Goal: Task Accomplishment & Management: Complete application form

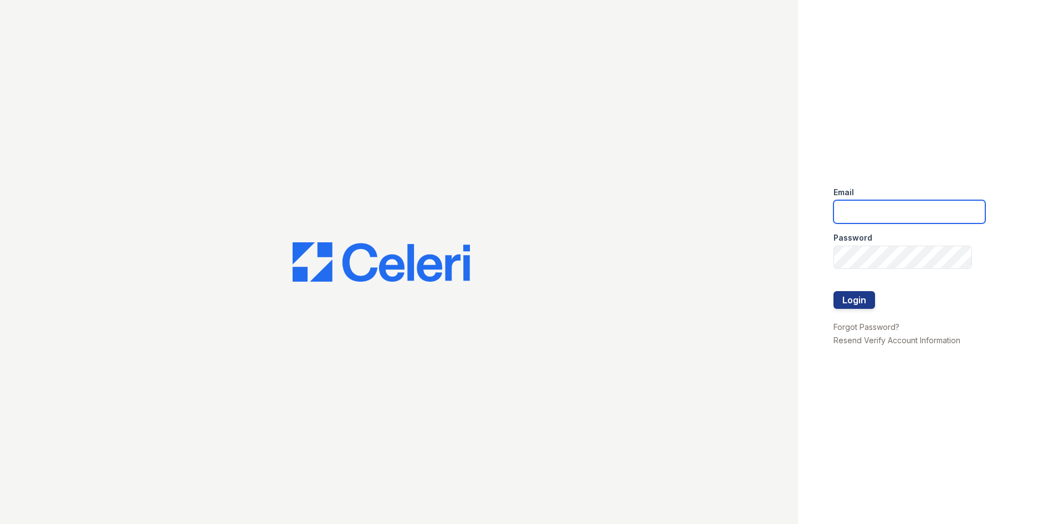
click at [847, 221] on input "email" at bounding box center [909, 211] width 152 height 23
type input "[EMAIL_ADDRESS][DOMAIN_NAME]"
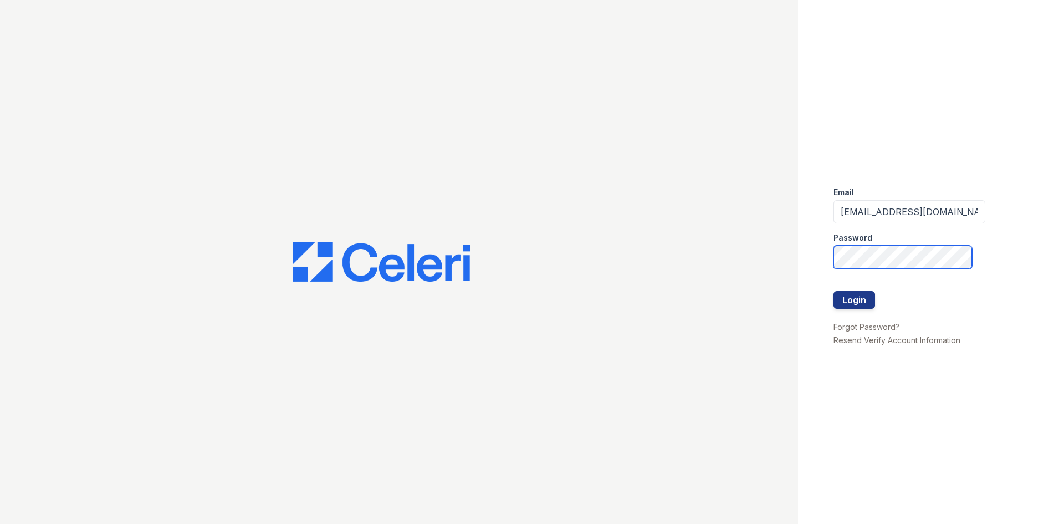
click at [833, 291] on button "Login" at bounding box center [854, 300] width 42 height 18
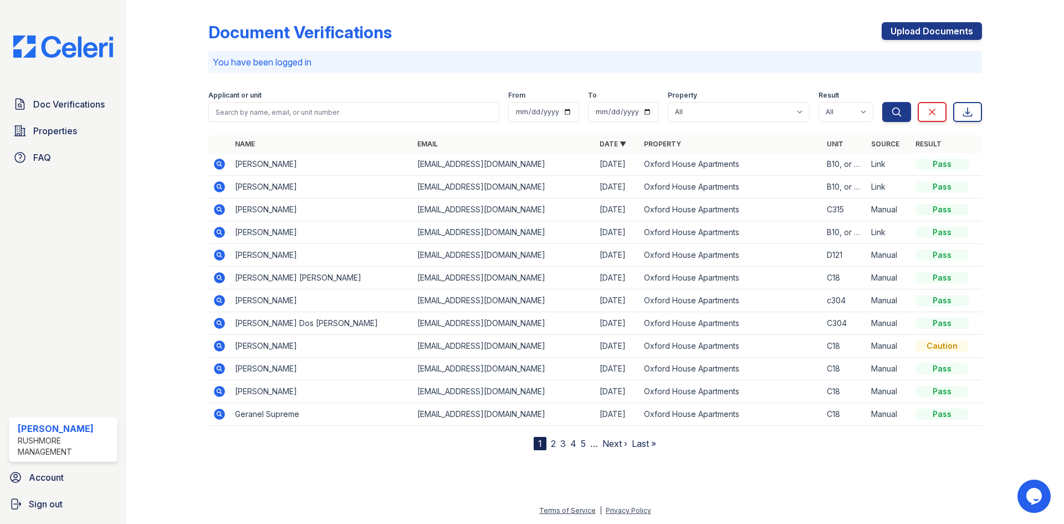
click at [88, 116] on div "Doc Verifications Properties FAQ" at bounding box center [62, 130] width 117 height 75
click at [102, 105] on span "Doc Verifications" at bounding box center [68, 104] width 71 height 13
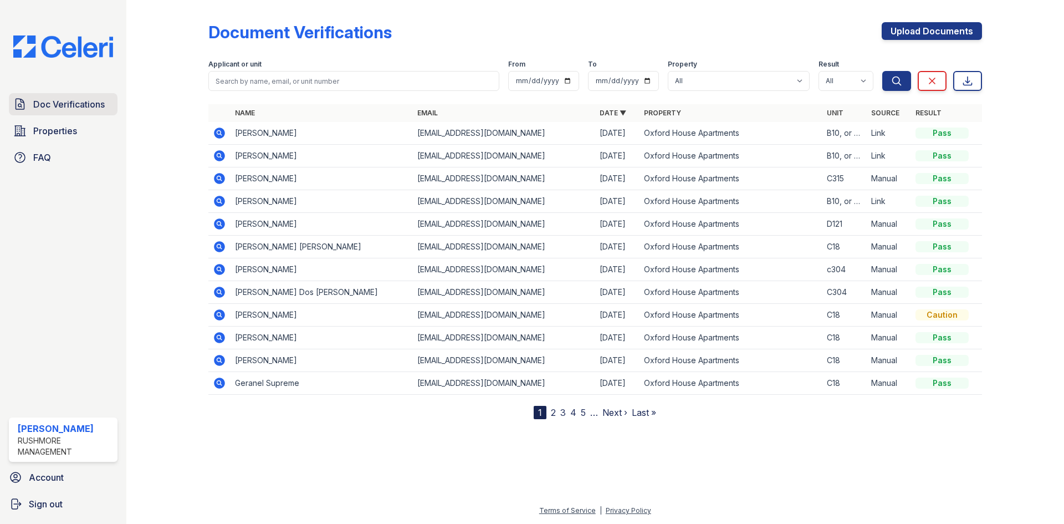
click at [81, 104] on span "Doc Verifications" at bounding box center [68, 104] width 71 height 13
click at [87, 103] on span "Doc Verifications" at bounding box center [68, 104] width 71 height 13
click at [944, 59] on div "Search Clear Export" at bounding box center [932, 72] width 100 height 35
click at [953, 35] on link "Upload Documents" at bounding box center [932, 31] width 100 height 18
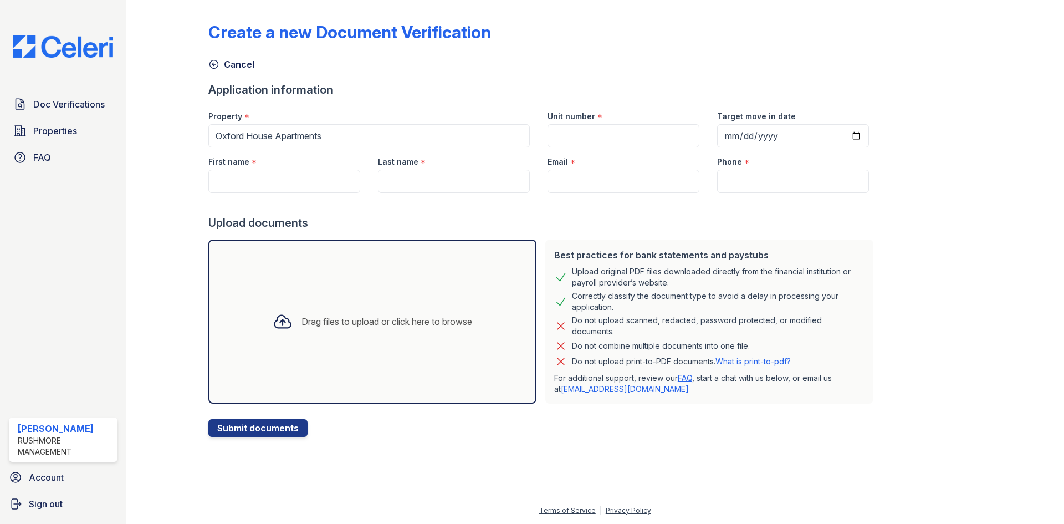
click at [383, 299] on div "Drag files to upload or click here to browse" at bounding box center [372, 321] width 328 height 164
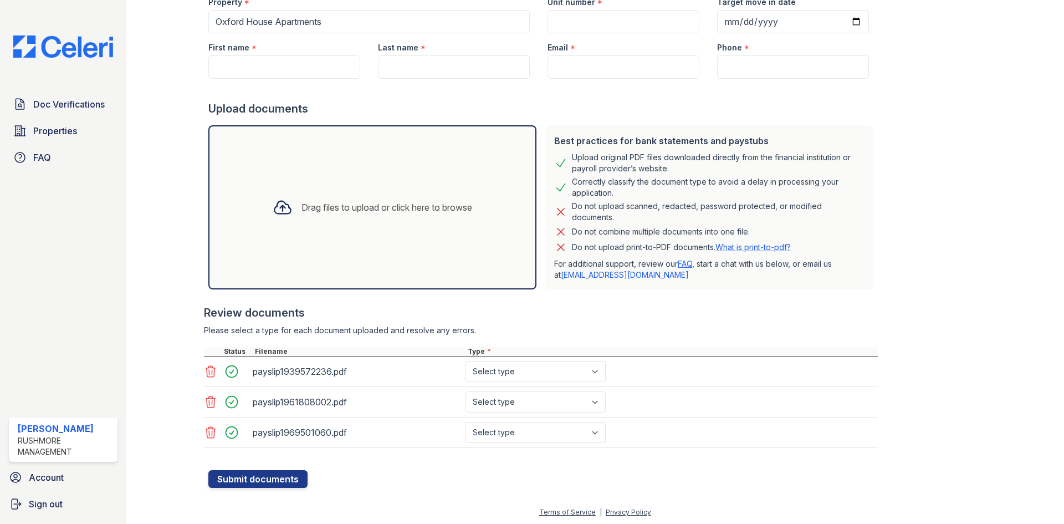
scroll to position [116, 0]
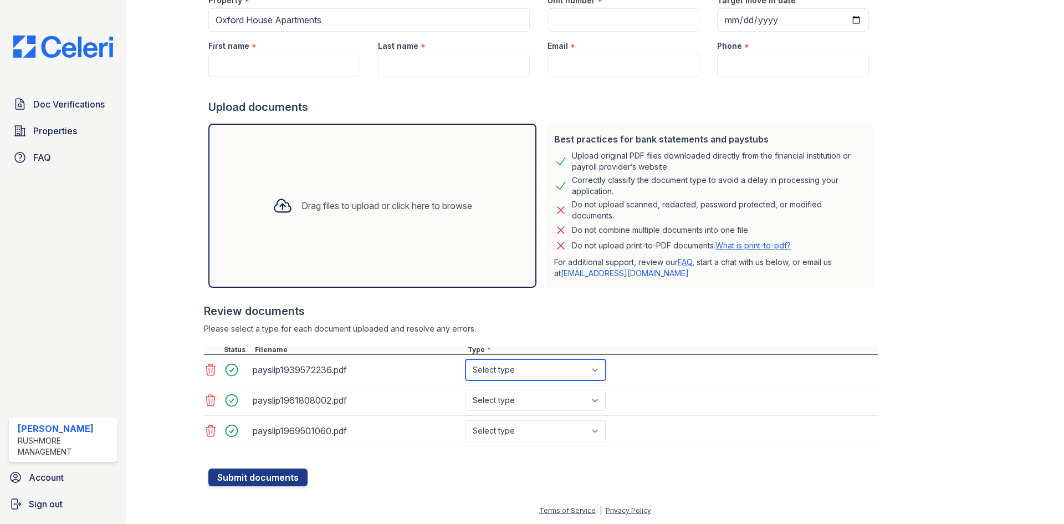
click at [597, 370] on select "Select type Paystub Bank Statement Offer Letter Tax Documents Benefit Award Let…" at bounding box center [535, 369] width 140 height 21
select select "bank_statement"
click at [465, 359] on select "Select type Paystub Bank Statement Offer Letter Tax Documents Benefit Award Let…" at bounding box center [535, 369] width 140 height 21
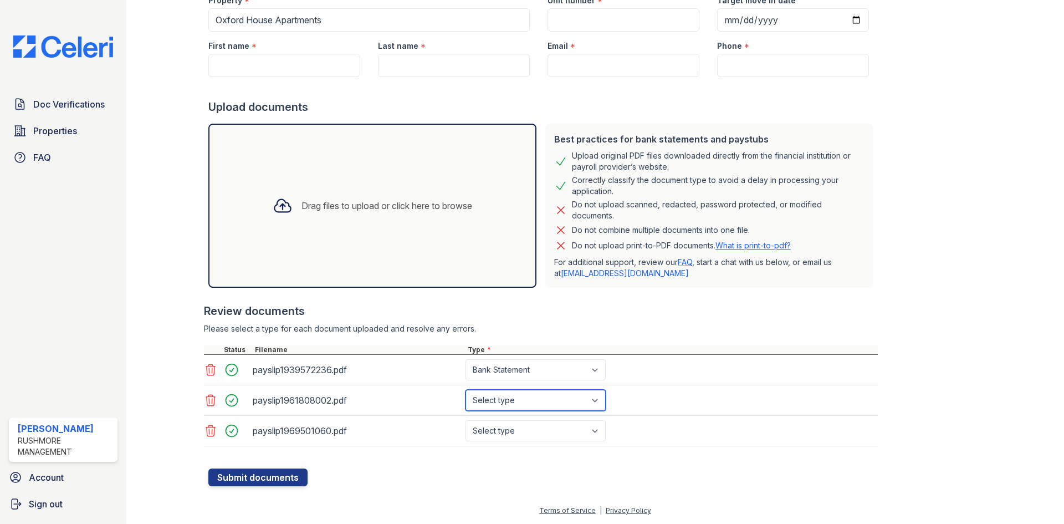
click at [585, 393] on select "Select type Paystub Bank Statement Offer Letter Tax Documents Benefit Award Let…" at bounding box center [535, 400] width 140 height 21
select select "bank_statement"
click at [465, 390] on select "Select type Paystub Bank Statement Offer Letter Tax Documents Benefit Award Let…" at bounding box center [535, 400] width 140 height 21
click at [551, 432] on select "Select type Paystub Bank Statement Offer Letter Tax Documents Benefit Award Let…" at bounding box center [535, 430] width 140 height 21
select select "paystub"
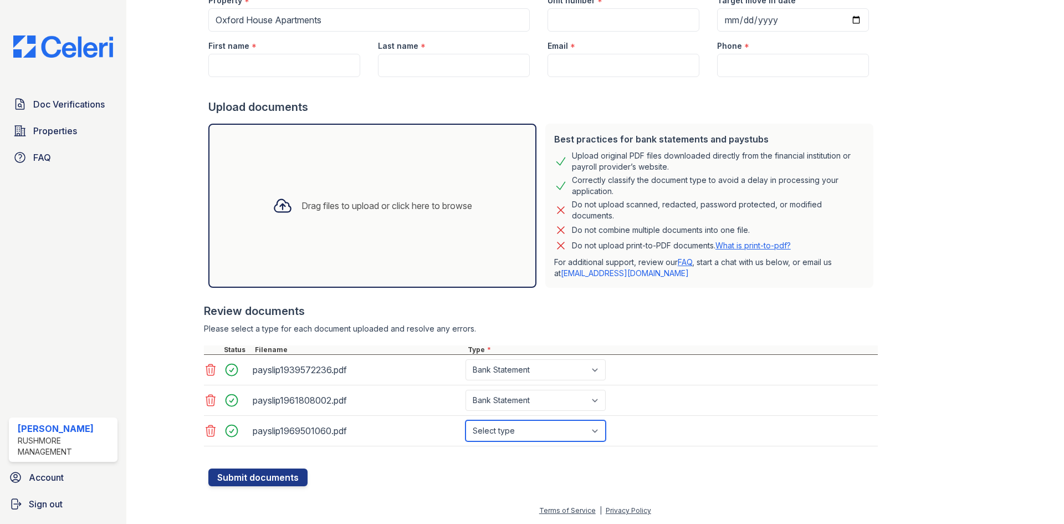
click at [465, 420] on select "Select type Paystub Bank Statement Offer Letter Tax Documents Benefit Award Let…" at bounding box center [535, 430] width 140 height 21
click at [547, 397] on select "Select type Paystub Bank Statement Offer Letter Tax Documents Benefit Award Let…" at bounding box center [535, 400] width 140 height 21
select select "paystub"
click at [465, 390] on select "Select type Paystub Bank Statement Offer Letter Tax Documents Benefit Award Let…" at bounding box center [535, 400] width 140 height 21
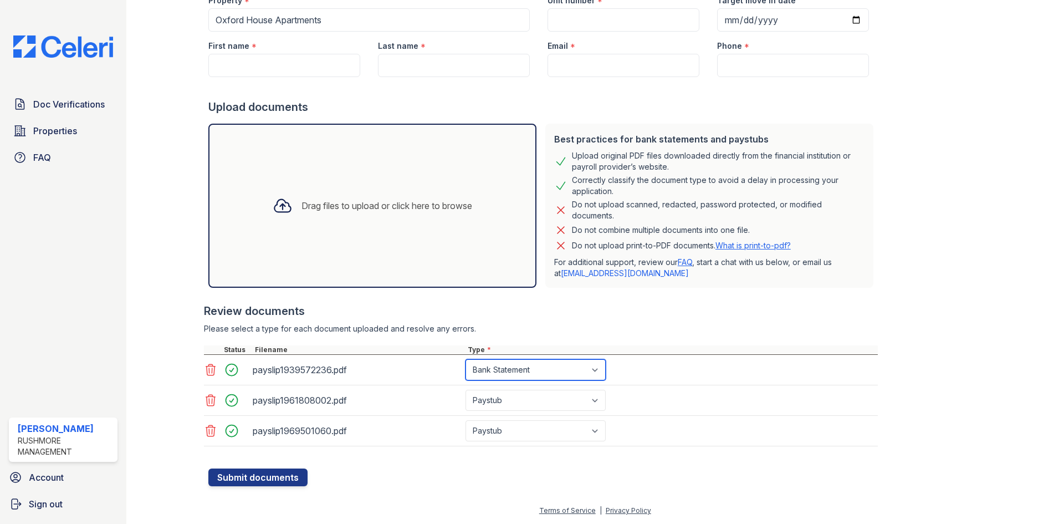
click at [543, 372] on select "Select type Paystub Bank Statement Offer Letter Tax Documents Benefit Award Let…" at bounding box center [535, 369] width 140 height 21
select select "paystub"
click at [465, 359] on select "Select type Paystub Bank Statement Offer Letter Tax Documents Benefit Award Let…" at bounding box center [535, 369] width 140 height 21
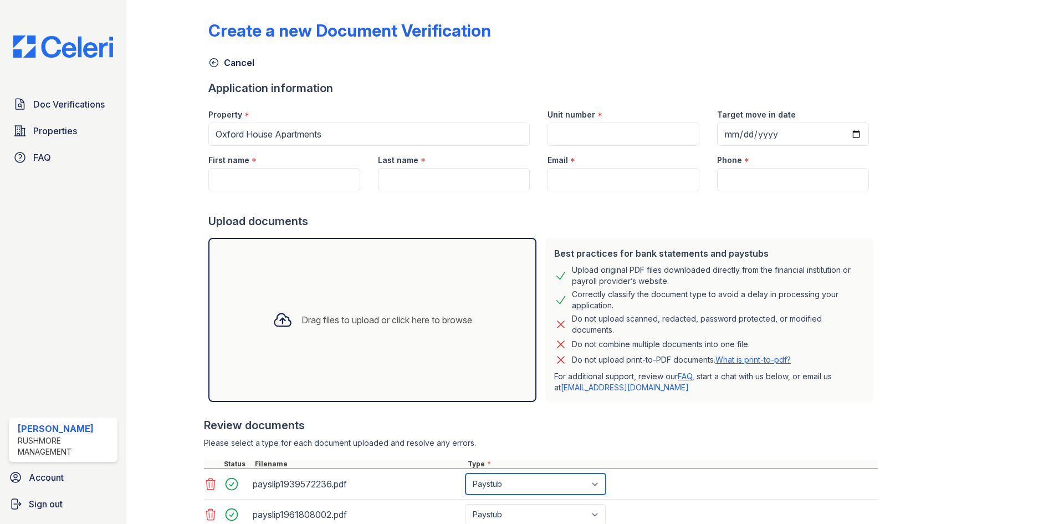
scroll to position [0, 0]
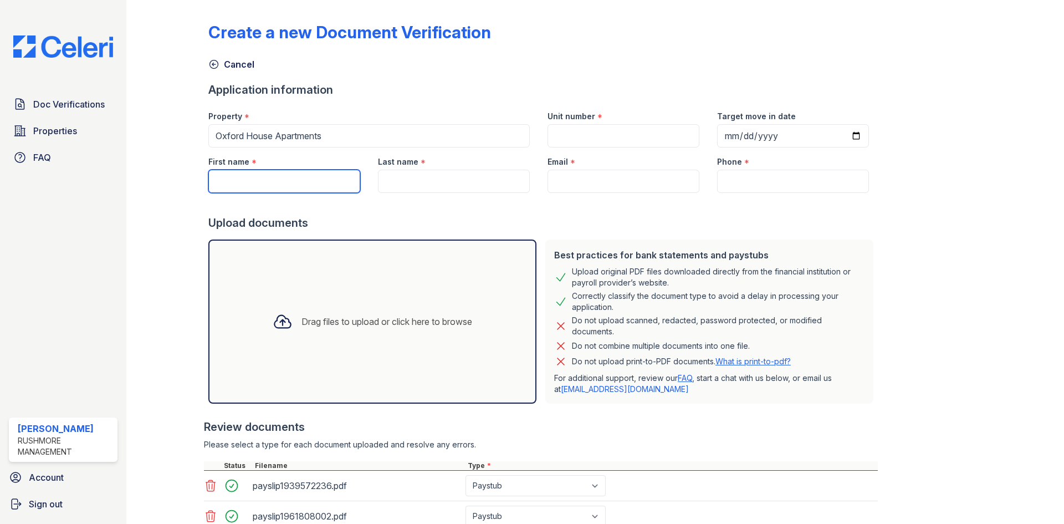
click at [328, 181] on input "First name" at bounding box center [284, 181] width 152 height 23
paste input "[PERSON_NAME]"
drag, startPoint x: 272, startPoint y: 187, endPoint x: 255, endPoint y: 182, distance: 17.5
click at [258, 180] on input "[PERSON_NAME]" at bounding box center [284, 181] width 152 height 23
drag, startPoint x: 289, startPoint y: 178, endPoint x: 280, endPoint y: 180, distance: 8.6
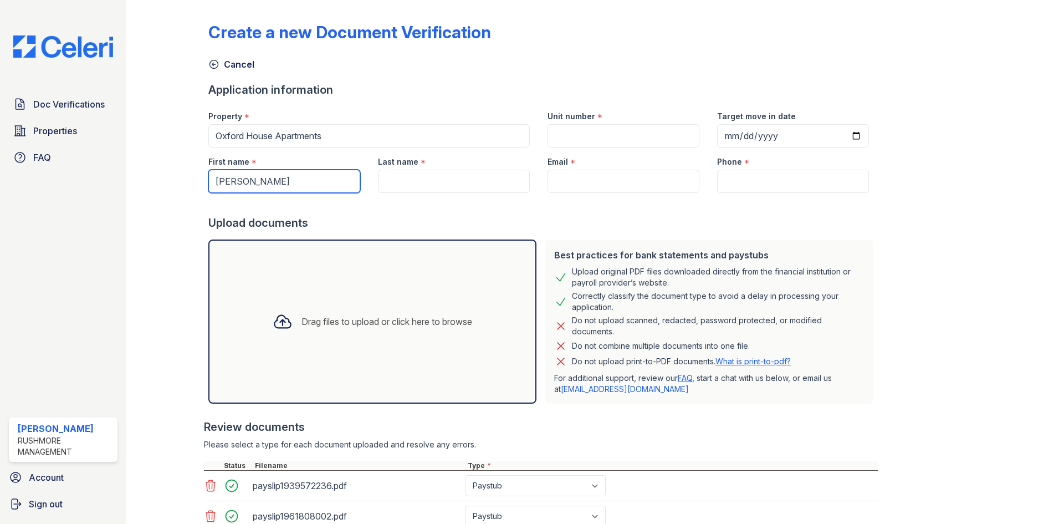
click at [289, 177] on input "[PERSON_NAME]" at bounding box center [284, 181] width 152 height 23
click at [265, 184] on input "[PERSON_NAME]" at bounding box center [284, 181] width 152 height 23
click at [255, 184] on input "[PERSON_NAME]" at bounding box center [284, 181] width 152 height 23
click at [254, 182] on input "[PERSON_NAME]" at bounding box center [284, 181] width 152 height 23
click at [256, 182] on input "[PERSON_NAME]" at bounding box center [284, 181] width 152 height 23
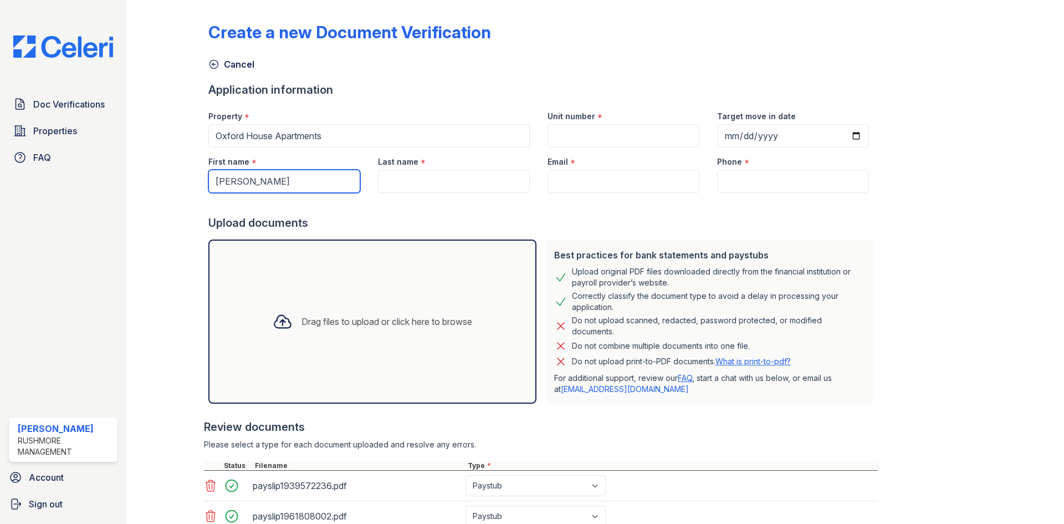
click at [253, 182] on input "[PERSON_NAME]" at bounding box center [284, 181] width 152 height 23
drag, startPoint x: 258, startPoint y: 181, endPoint x: 295, endPoint y: 181, distance: 37.1
click at [295, 181] on input "[PERSON_NAME]" at bounding box center [284, 181] width 152 height 23
drag, startPoint x: 295, startPoint y: 181, endPoint x: 287, endPoint y: 186, distance: 8.9
click at [295, 182] on input "[PERSON_NAME]" at bounding box center [284, 181] width 152 height 23
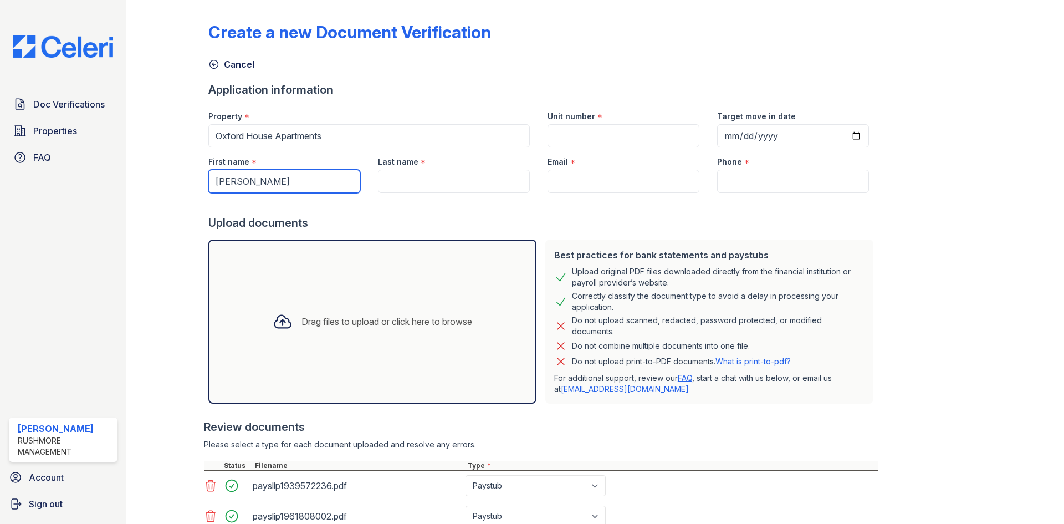
type input "[PERSON_NAME]"
click at [406, 177] on input "Last name" at bounding box center [454, 181] width 152 height 23
paste input "ohnsonJ"
click at [382, 181] on input "ohnsonJ" at bounding box center [454, 181] width 152 height 23
click at [418, 179] on input "JohnsonJ" at bounding box center [454, 181] width 152 height 23
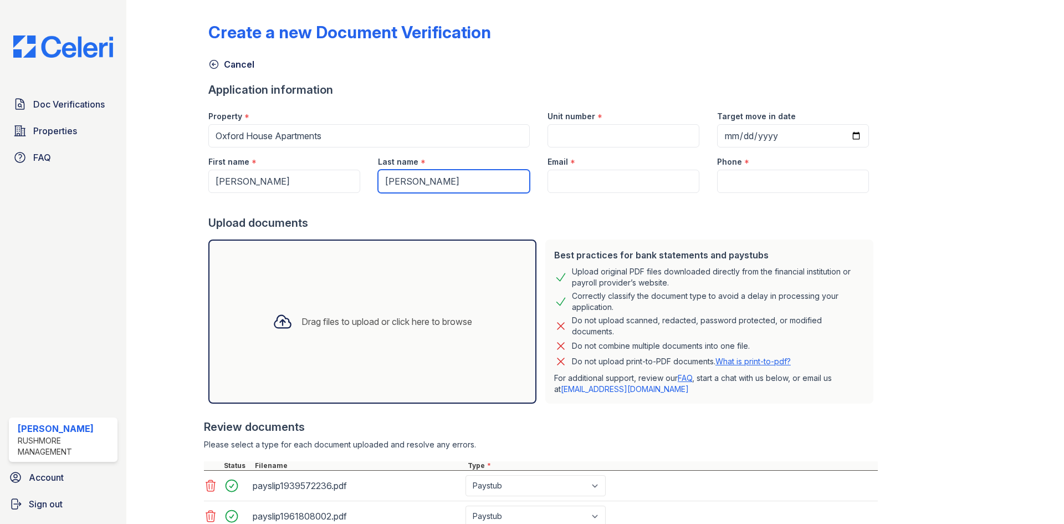
type input "[PERSON_NAME]"
click at [548, 174] on input "Email" at bounding box center [624, 181] width 152 height 23
paste input "[EMAIL_ADDRESS][DOMAIN_NAME]"
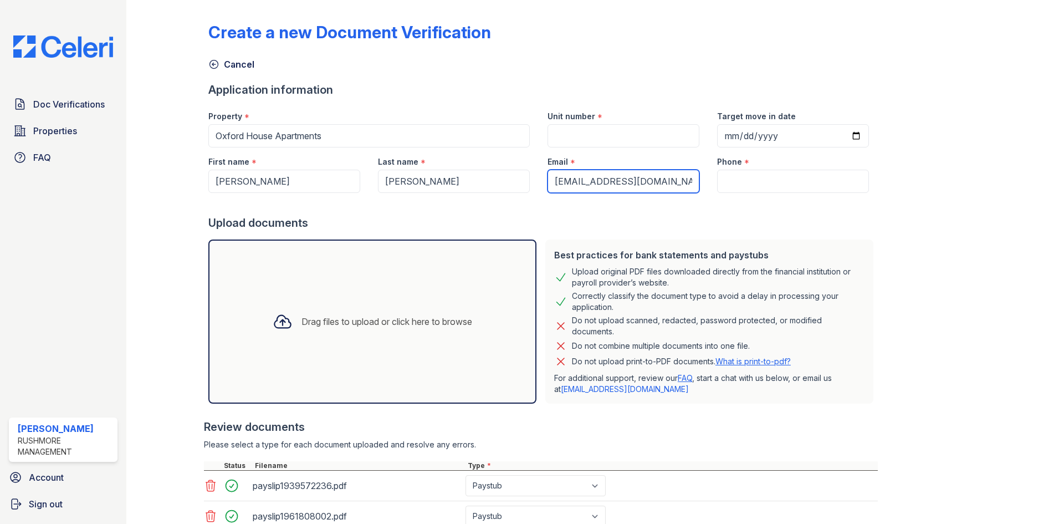
scroll to position [0, 2]
type input "[EMAIL_ADDRESS][DOMAIN_NAME]"
click at [581, 132] on input "Unit number" at bounding box center [624, 135] width 152 height 23
type input "A101"
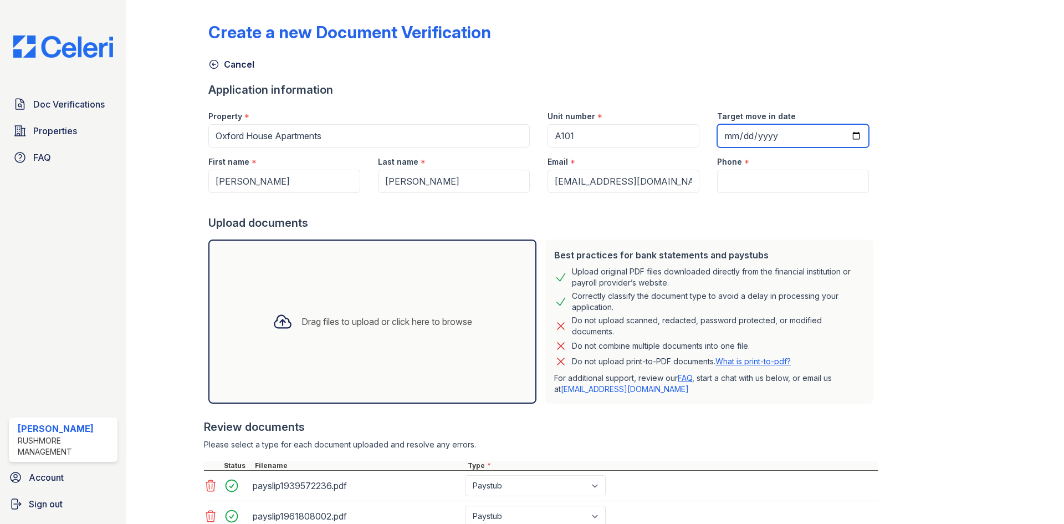
click at [717, 136] on input "Target move in date" at bounding box center [793, 135] width 152 height 23
type input "[DATE]"
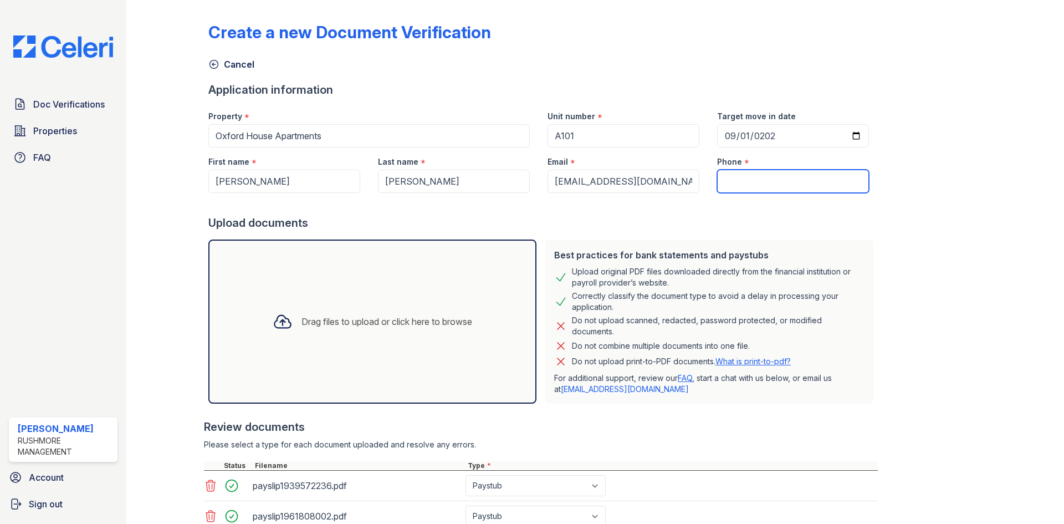
click at [753, 181] on input "Phone" at bounding box center [793, 181] width 152 height 23
paste input "[PHONE_NUMBER]"
type input "[PHONE_NUMBER]"
click at [744, 224] on div "Upload documents" at bounding box center [542, 223] width 669 height 16
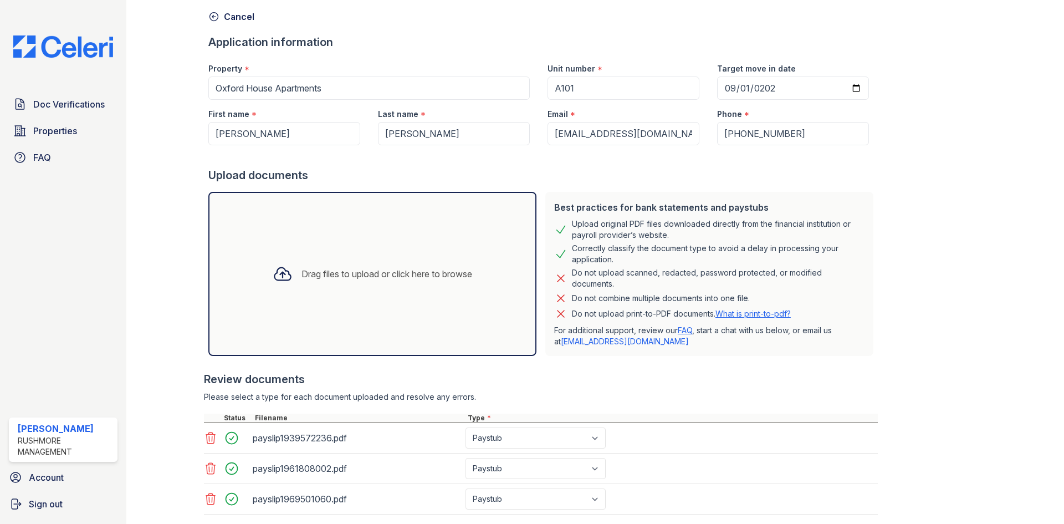
scroll to position [116, 0]
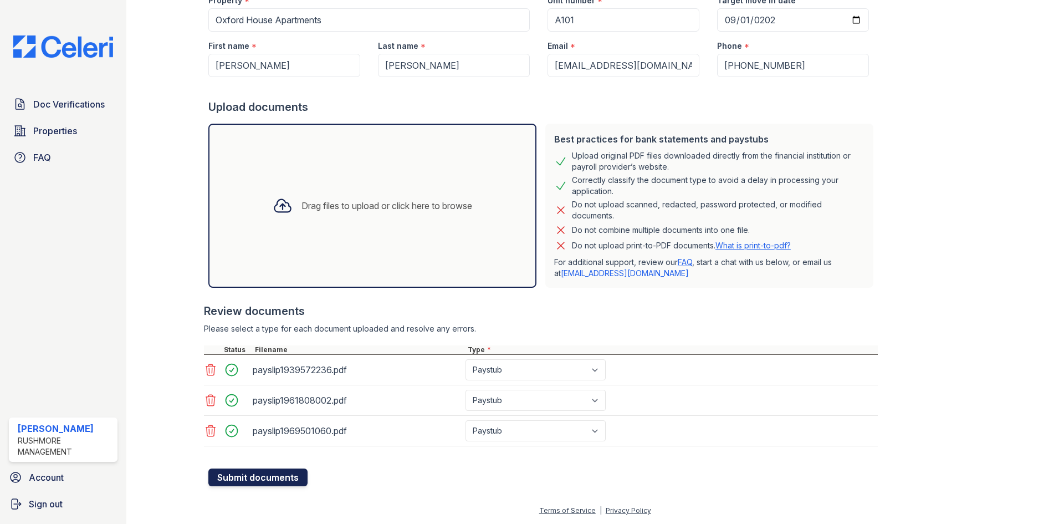
click at [243, 473] on button "Submit documents" at bounding box center [257, 477] width 99 height 18
